Goal: Entertainment & Leisure: Consume media (video, audio)

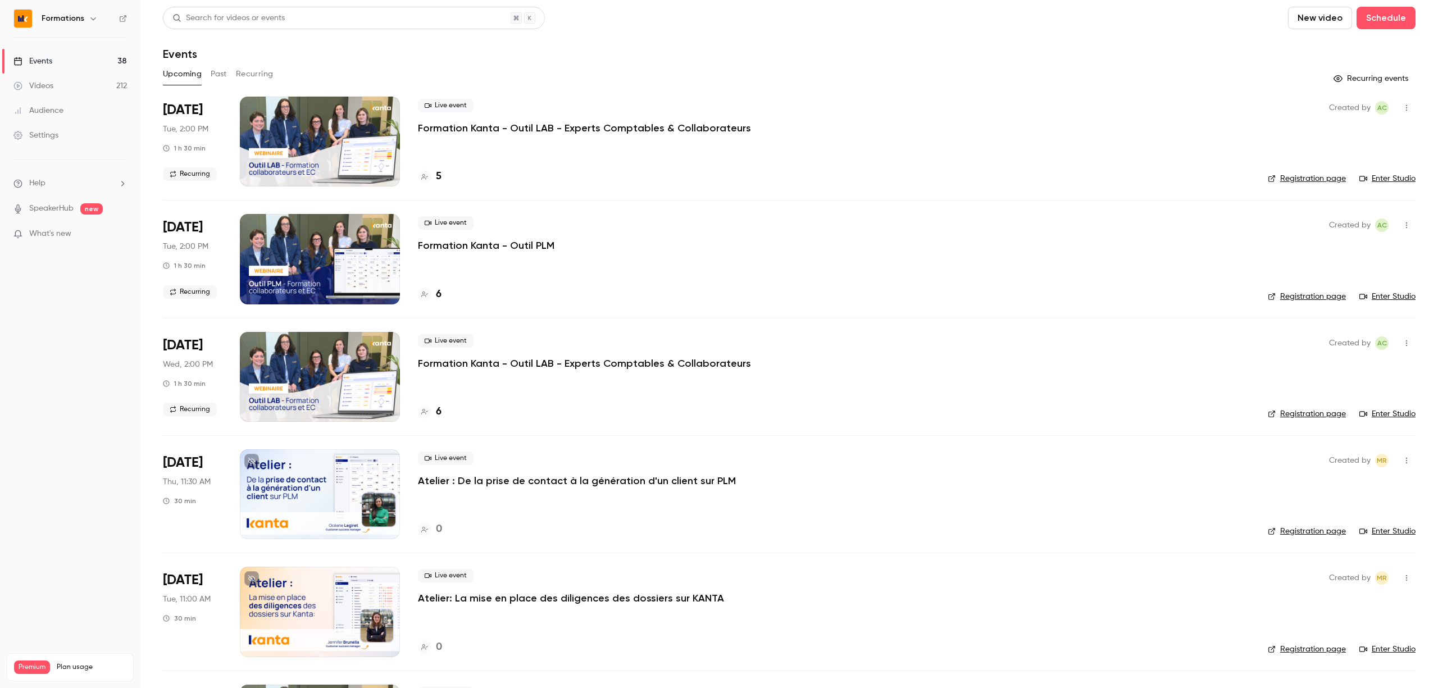
click at [231, 78] on div "Upcoming Past Recurring" at bounding box center [789, 74] width 1253 height 18
click at [218, 74] on button "Past" at bounding box center [219, 74] width 16 height 18
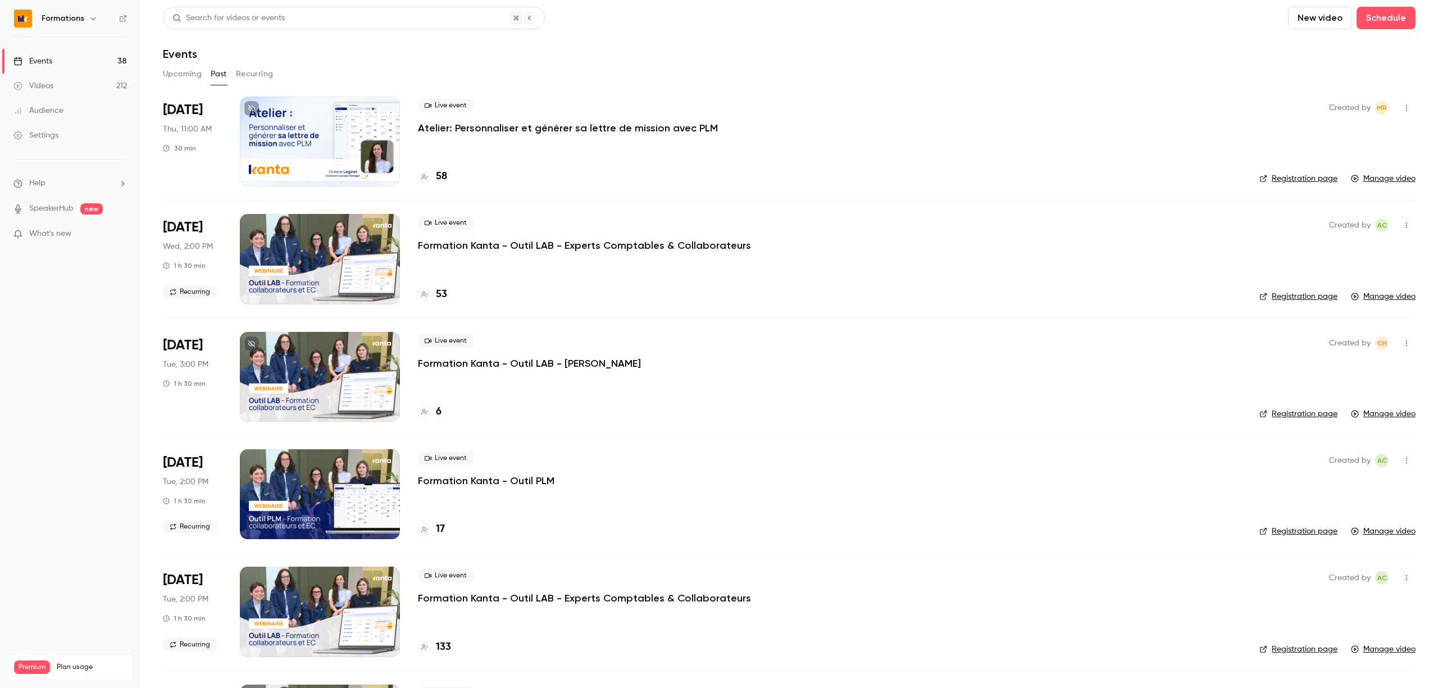
click at [404, 176] on li "[DATE] Thu, 11:00 AM 30 min Live event Atelier: Personnaliser et générer sa let…" at bounding box center [789, 148] width 1253 height 103
click at [375, 162] on div at bounding box center [320, 142] width 160 height 90
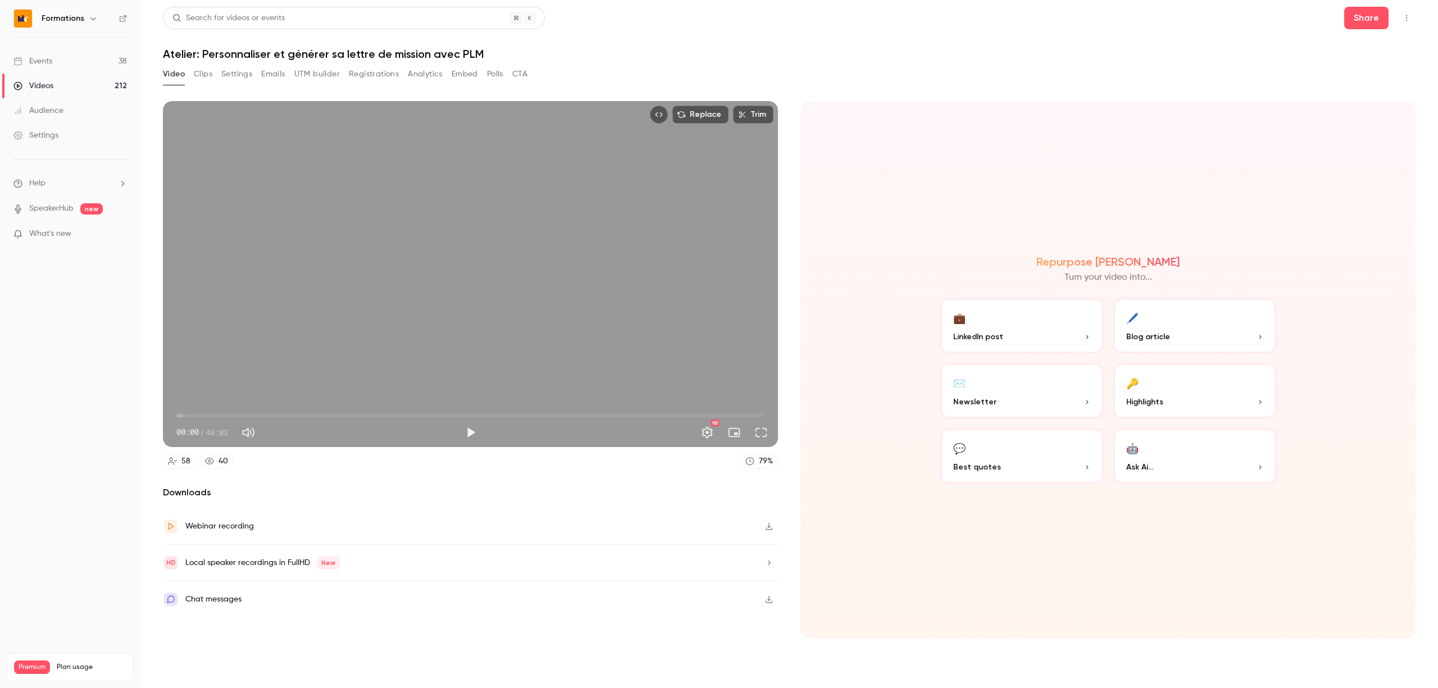
click at [281, 600] on div "Chat messages" at bounding box center [470, 599] width 615 height 36
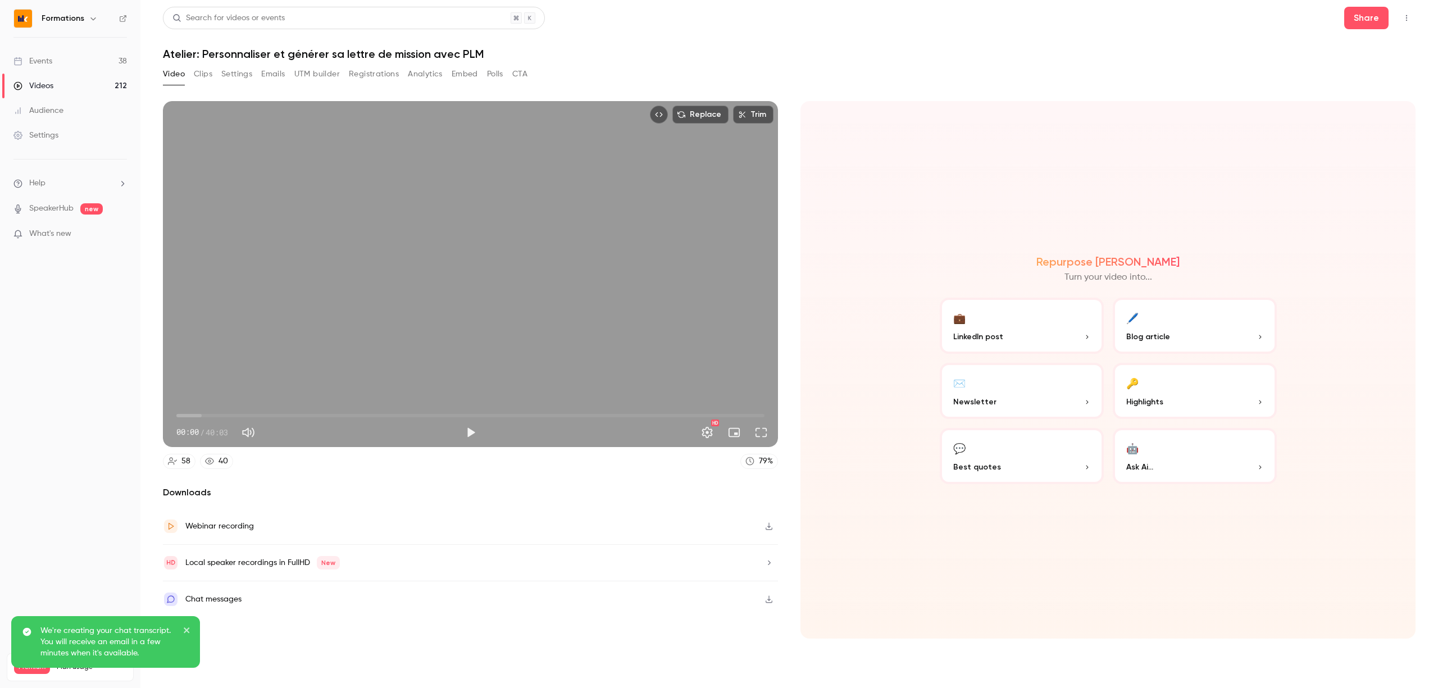
click at [766, 596] on icon "button" at bounding box center [768, 599] width 9 height 8
